Goal: Navigation & Orientation: Find specific page/section

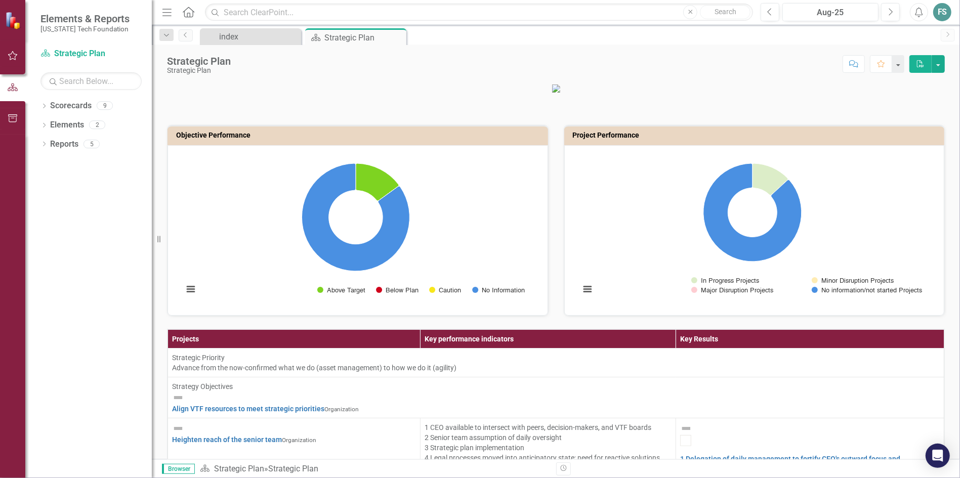
click at [62, 29] on small "[US_STATE] Tech Foundation" at bounding box center [84, 29] width 89 height 8
click at [194, 13] on icon "Home" at bounding box center [188, 12] width 13 height 11
click at [167, 18] on button "Menu" at bounding box center [166, 12] width 13 height 17
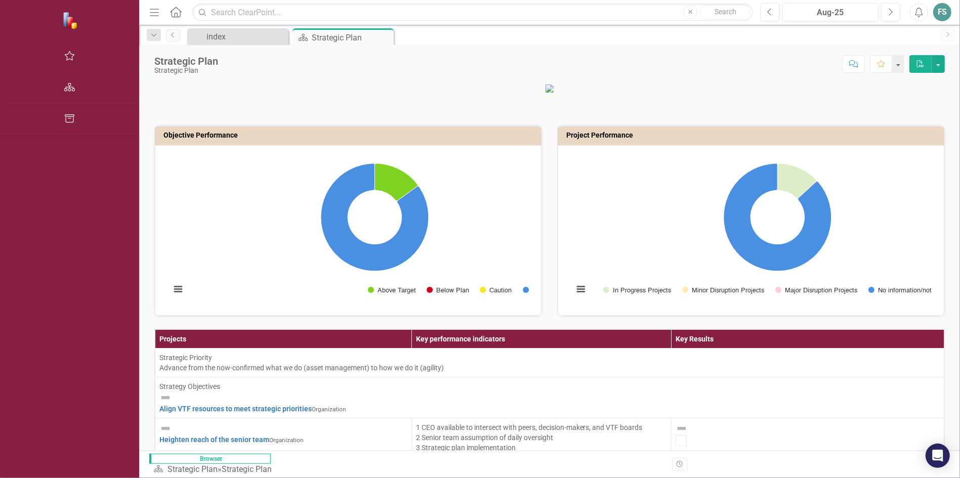
click at [148, 13] on icon "Menu" at bounding box center [154, 12] width 13 height 11
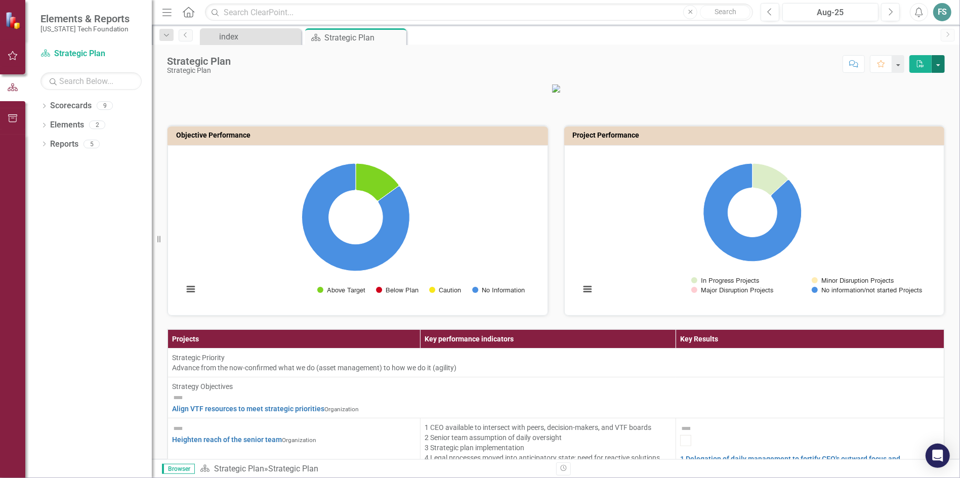
click at [940, 65] on button "button" at bounding box center [938, 64] width 13 height 18
click at [770, 93] on p at bounding box center [556, 88] width 778 height 10
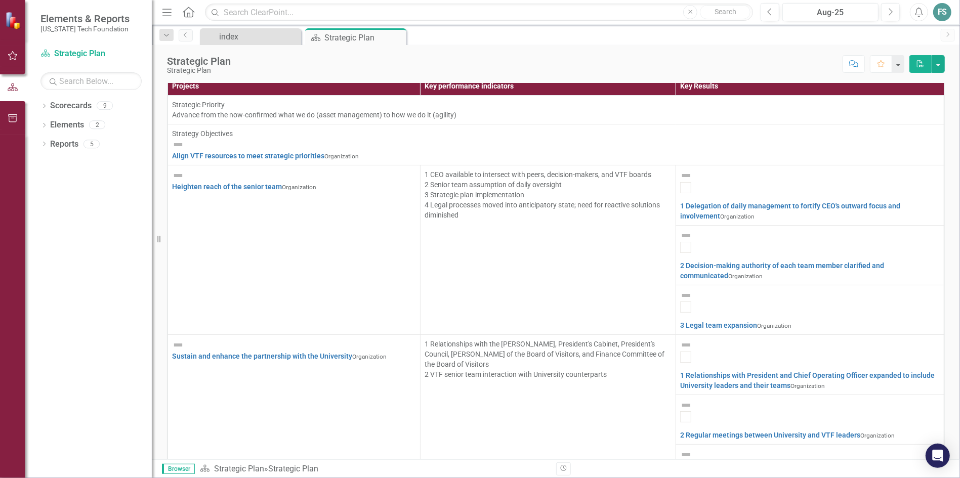
scroll to position [253, 0]
click at [59, 147] on link "Reports" at bounding box center [64, 145] width 28 height 12
click at [46, 145] on icon "Dropdown" at bounding box center [43, 145] width 7 height 6
click at [30, 144] on icon "Dropdown" at bounding box center [28, 143] width 6 height 7
click at [42, 142] on div "Dropdown" at bounding box center [43, 145] width 7 height 9
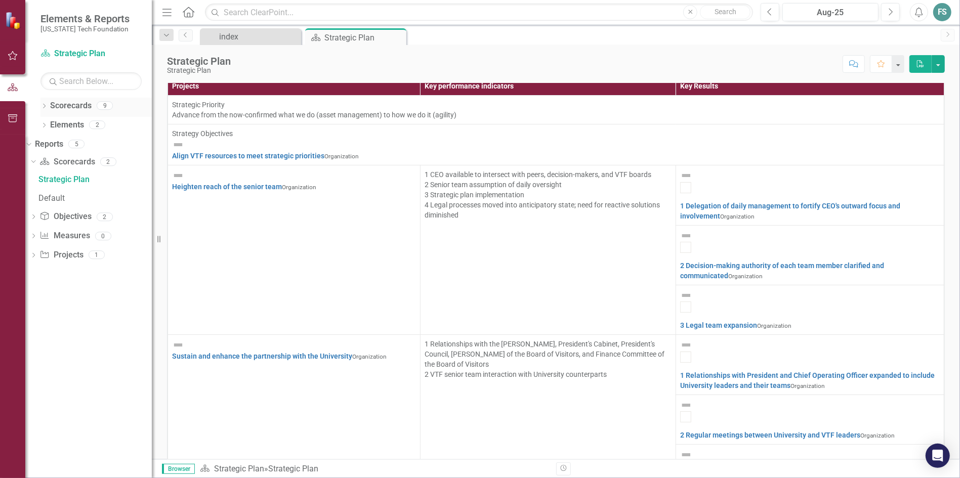
click at [47, 106] on icon "Dropdown" at bounding box center [43, 107] width 7 height 6
click at [30, 104] on icon "Dropdown" at bounding box center [28, 105] width 6 height 7
click at [45, 126] on icon "Dropdown" at bounding box center [43, 126] width 7 height 6
click at [31, 125] on div "Dropdown" at bounding box center [27, 124] width 9 height 7
click at [31, 145] on div "Dropdown" at bounding box center [27, 143] width 9 height 7
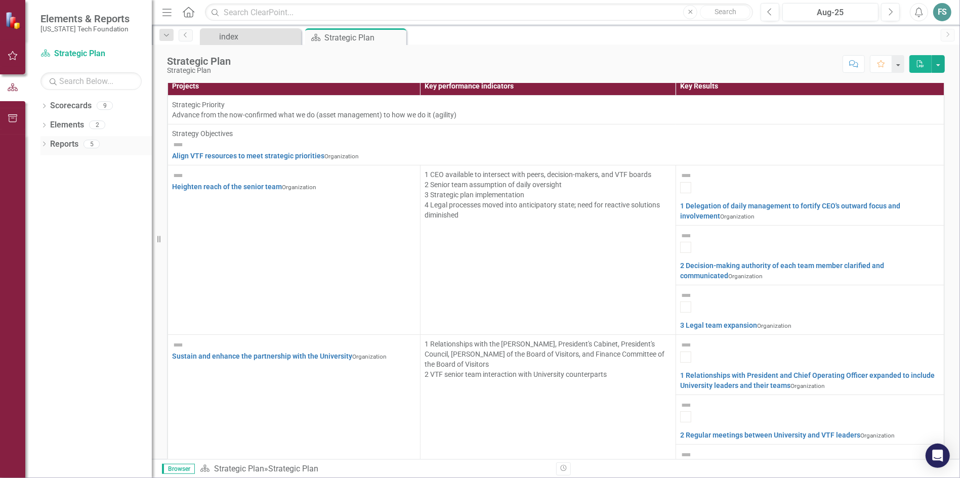
click at [43, 144] on icon "Dropdown" at bounding box center [43, 145] width 7 height 6
click at [37, 219] on icon "Dropdown" at bounding box center [33, 218] width 7 height 6
click at [37, 236] on icon "Dropdown" at bounding box center [33, 237] width 7 height 6
click at [37, 218] on icon "Dropdown" at bounding box center [33, 219] width 7 height 6
click at [11, 116] on icon "button" at bounding box center [12, 118] width 9 height 8
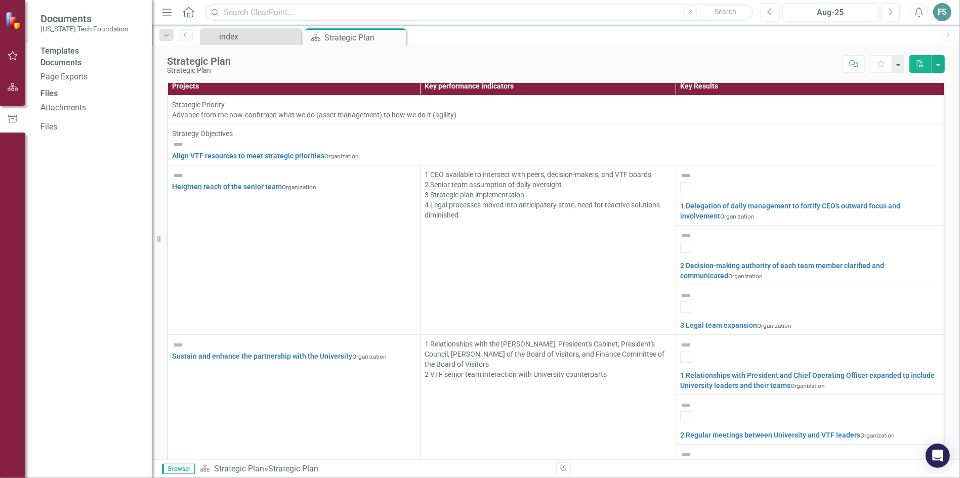
click at [87, 258] on div "Templates Documents Page Exports Files Attachments Files" at bounding box center [88, 262] width 127 height 433
click at [14, 58] on icon "button" at bounding box center [13, 56] width 11 height 8
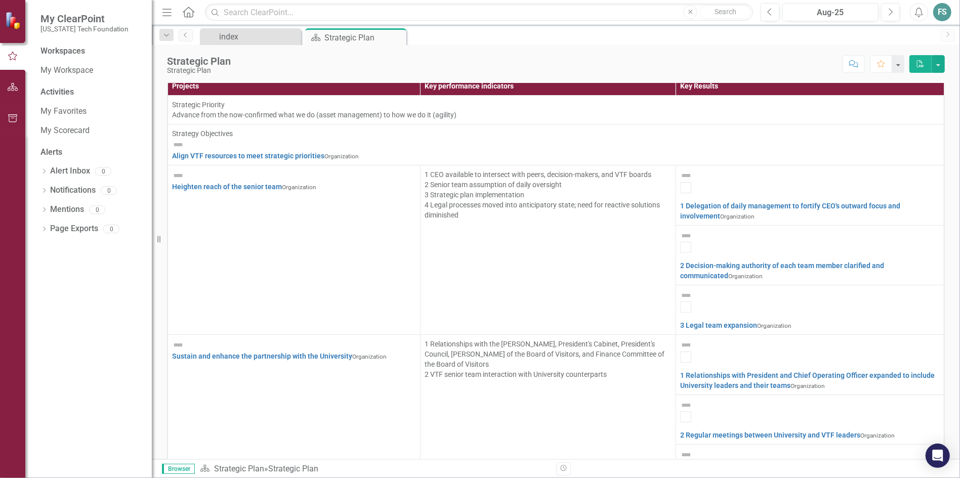
click at [15, 21] on img at bounding box center [14, 21] width 18 height 18
click at [169, 14] on icon "Menu" at bounding box center [166, 12] width 13 height 11
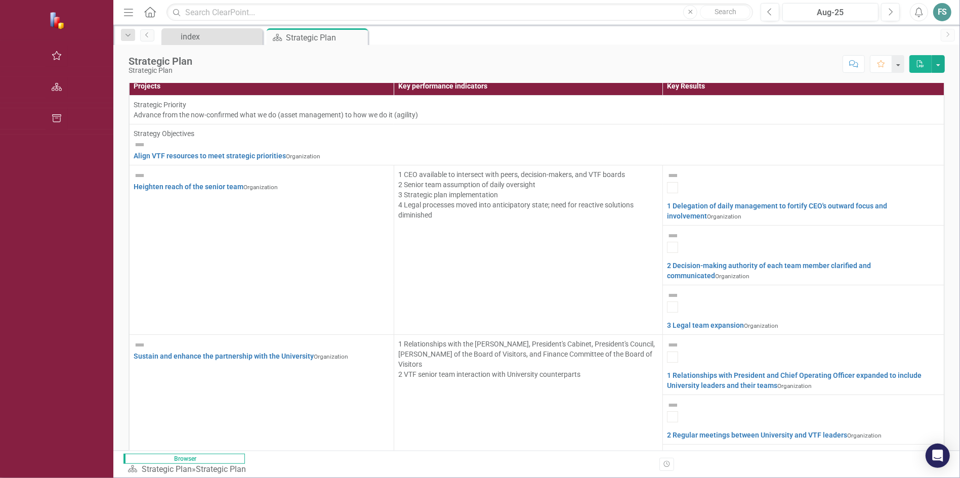
click at [143, 10] on icon "Home" at bounding box center [149, 12] width 13 height 11
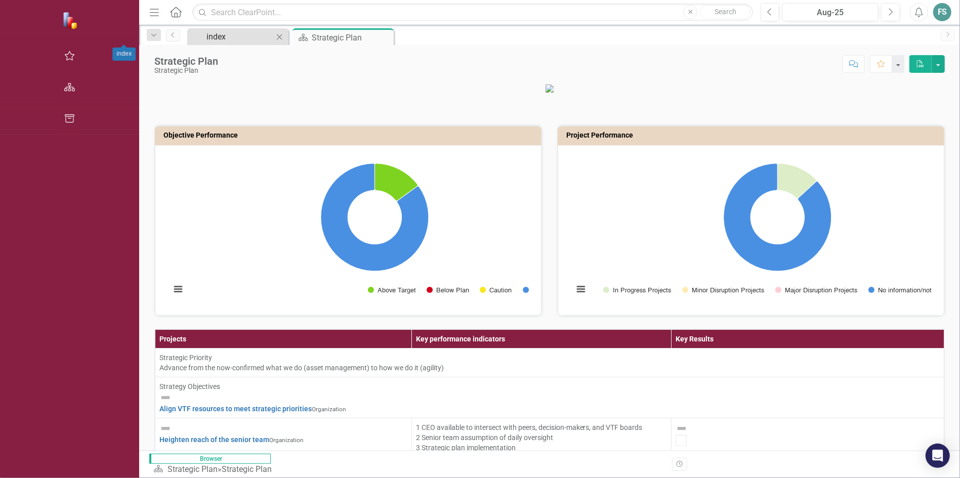
click at [206, 37] on div "index" at bounding box center [239, 36] width 67 height 13
click at [312, 36] on div "Strategic Plan" at bounding box center [339, 37] width 54 height 13
click at [787, 89] on p at bounding box center [549, 88] width 791 height 10
click at [190, 39] on div at bounding box center [196, 36] width 13 height 13
click at [64, 85] on icon "button" at bounding box center [69, 87] width 11 height 8
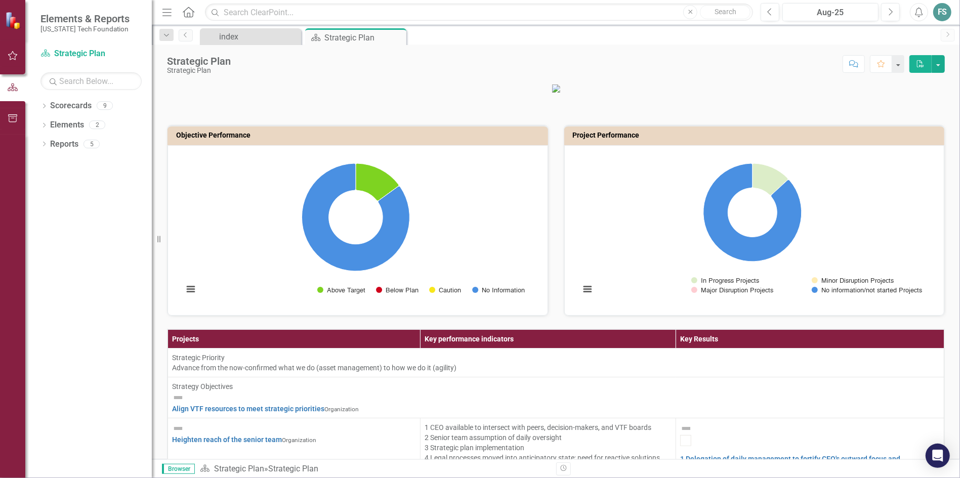
scroll to position [354, 0]
click at [18, 57] on button "button" at bounding box center [13, 56] width 23 height 21
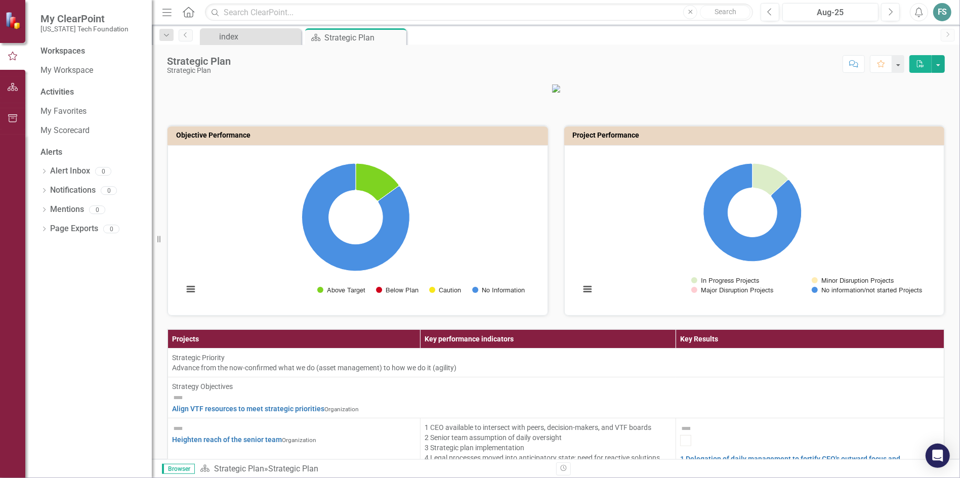
click at [945, 11] on div "FS" at bounding box center [942, 12] width 18 height 18
click at [926, 125] on link "Logout Log Out" at bounding box center [911, 127] width 80 height 19
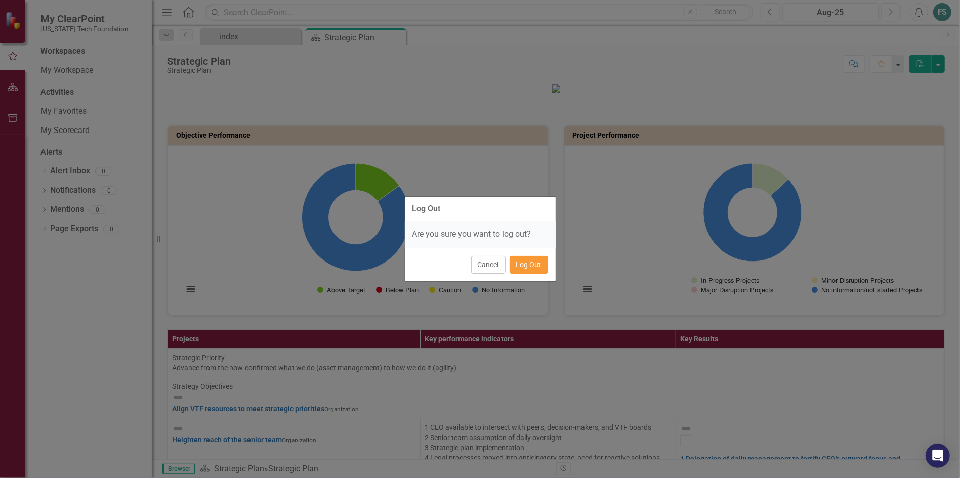
click at [527, 266] on button "Log Out" at bounding box center [529, 265] width 38 height 18
